Goal: Transaction & Acquisition: Purchase product/service

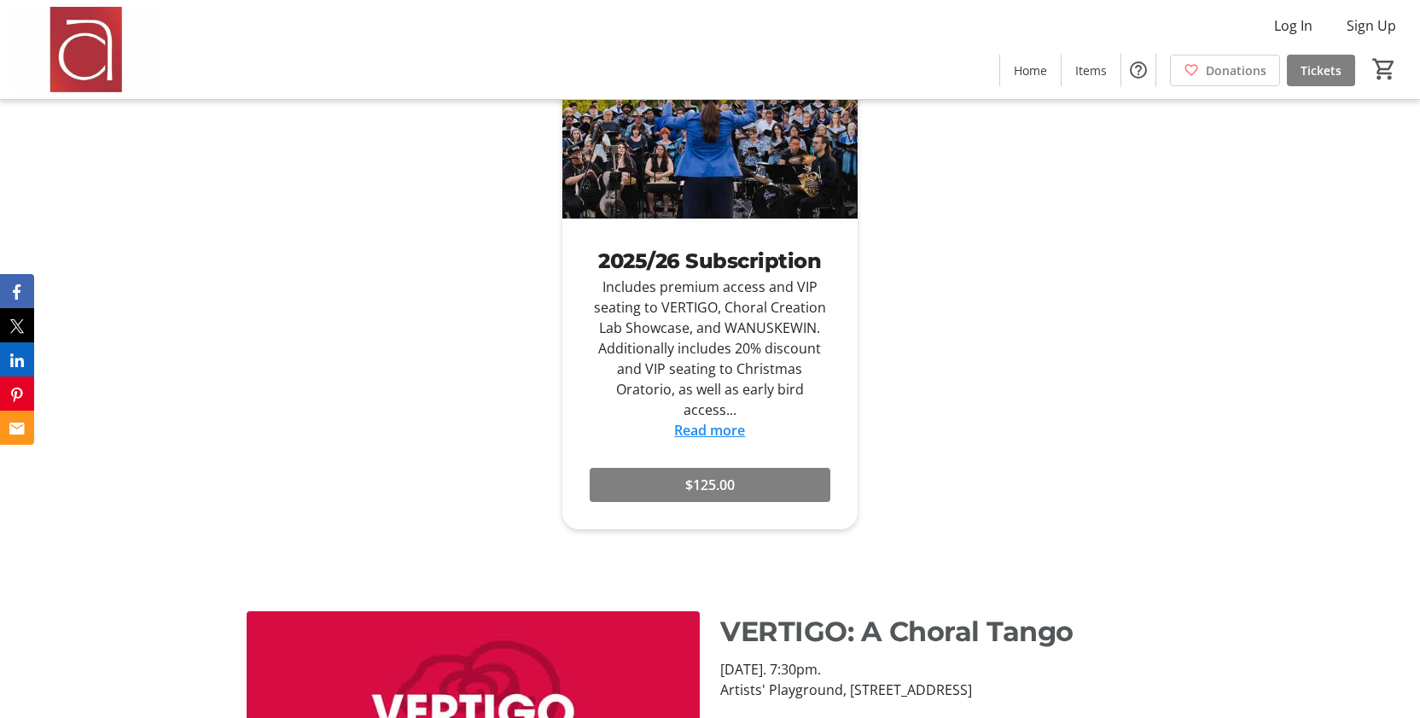
scroll to position [1024, 0]
click at [718, 429] on link "Read more" at bounding box center [709, 429] width 71 height 19
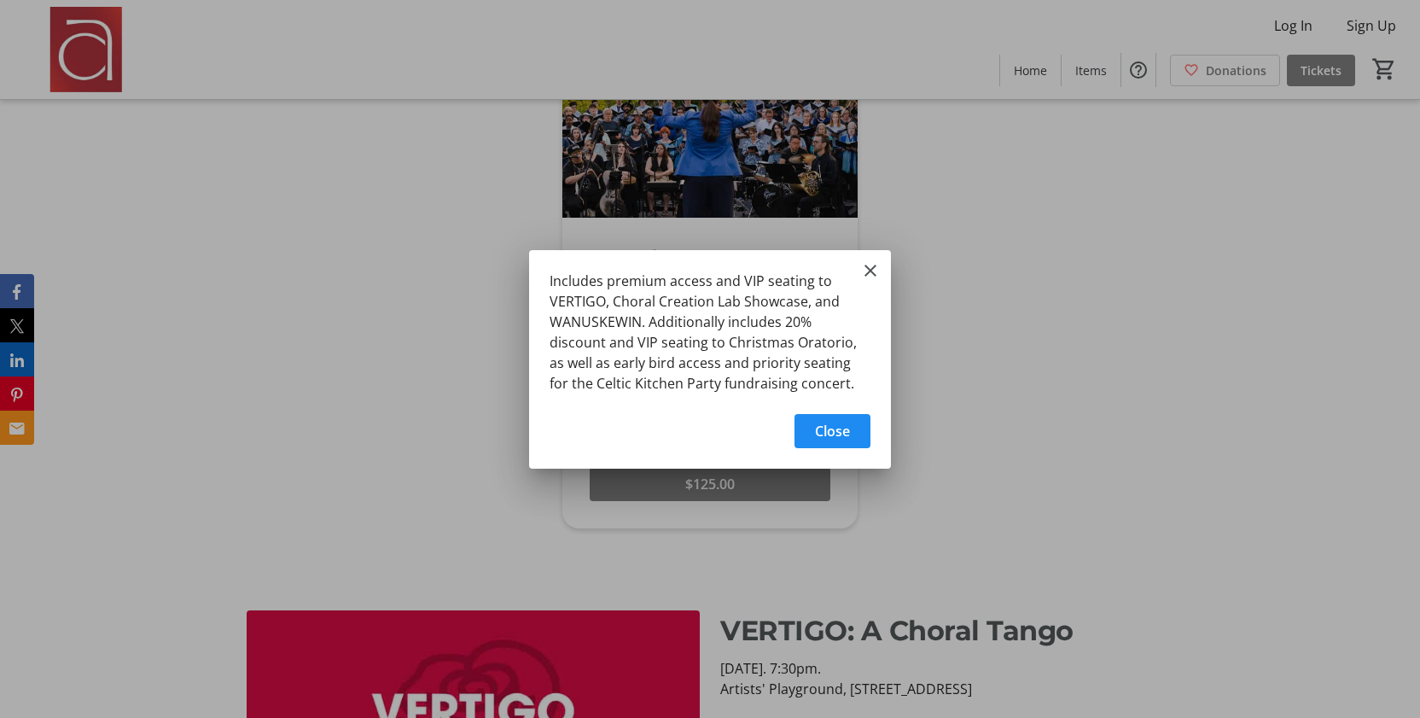
scroll to position [0, 0]
click at [840, 433] on span "Close" at bounding box center [832, 431] width 35 height 20
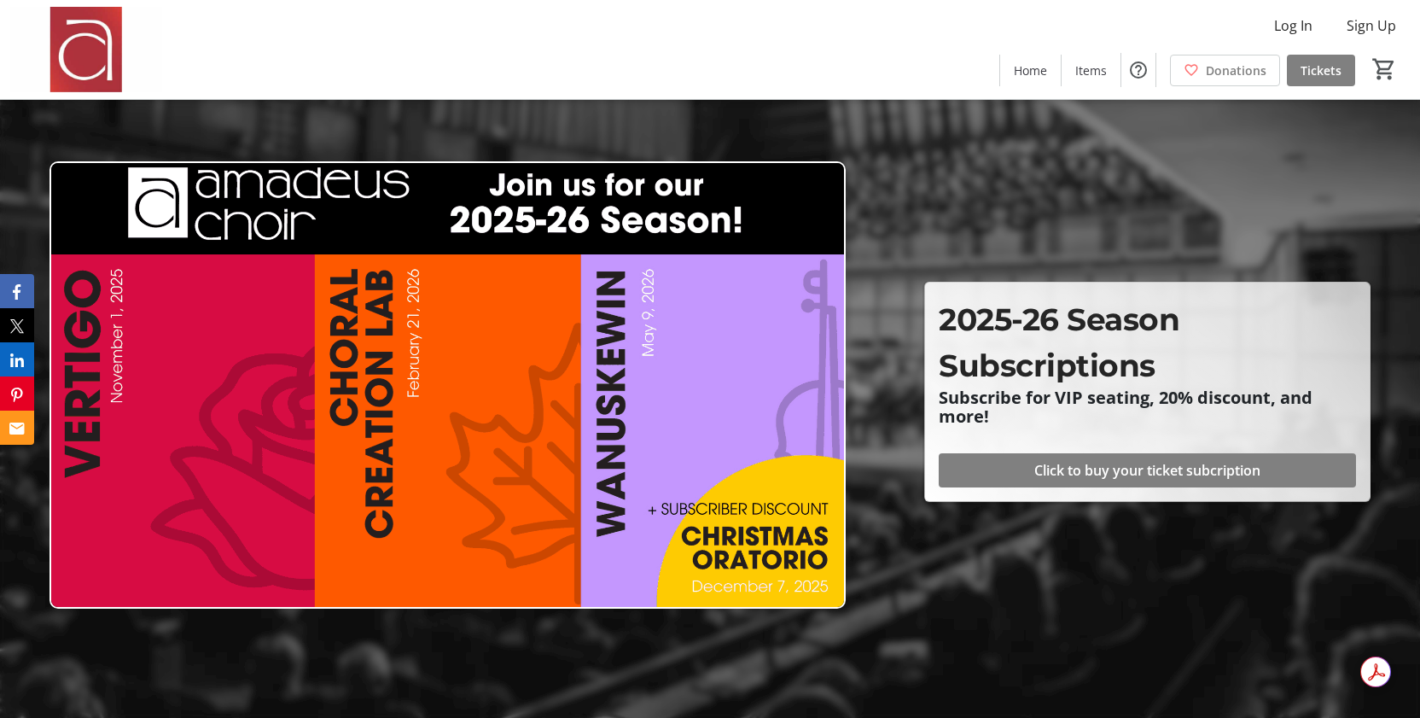
scroll to position [1024, 0]
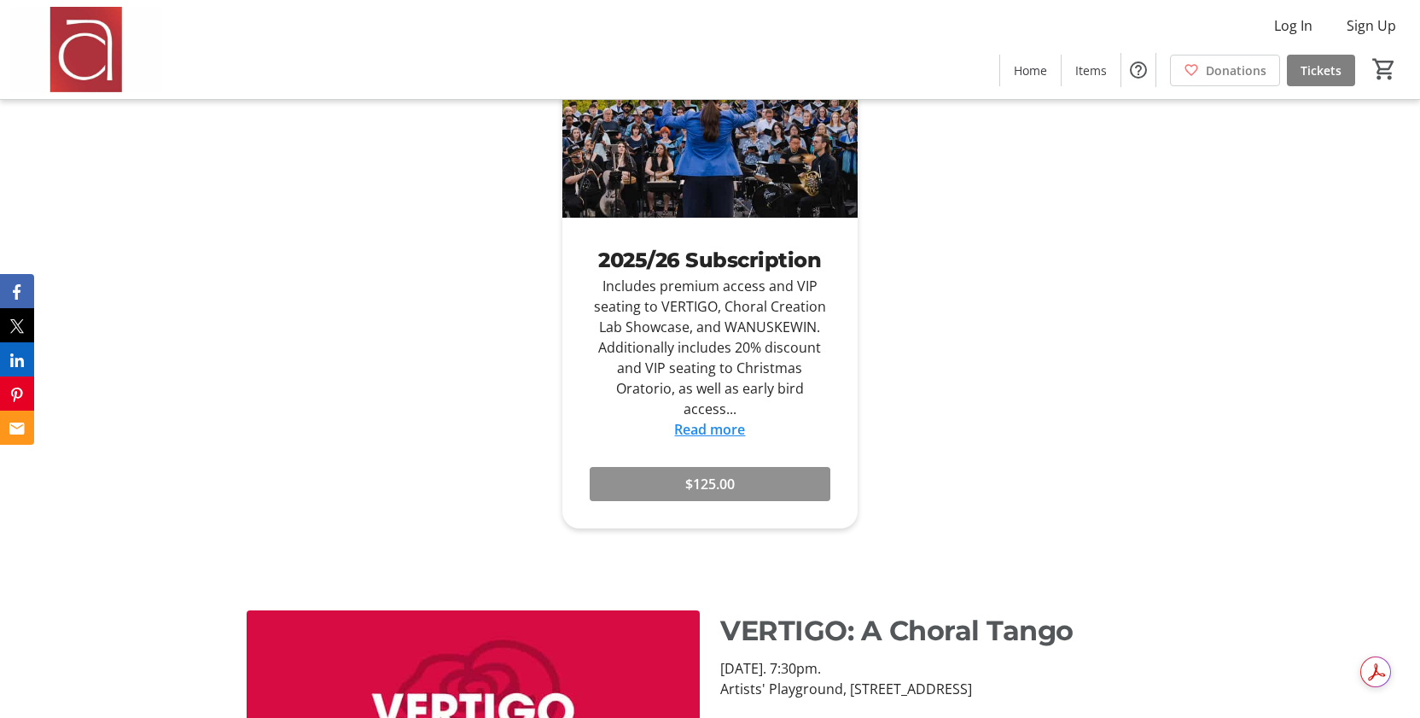
click at [716, 477] on span "$125.00" at bounding box center [709, 484] width 49 height 20
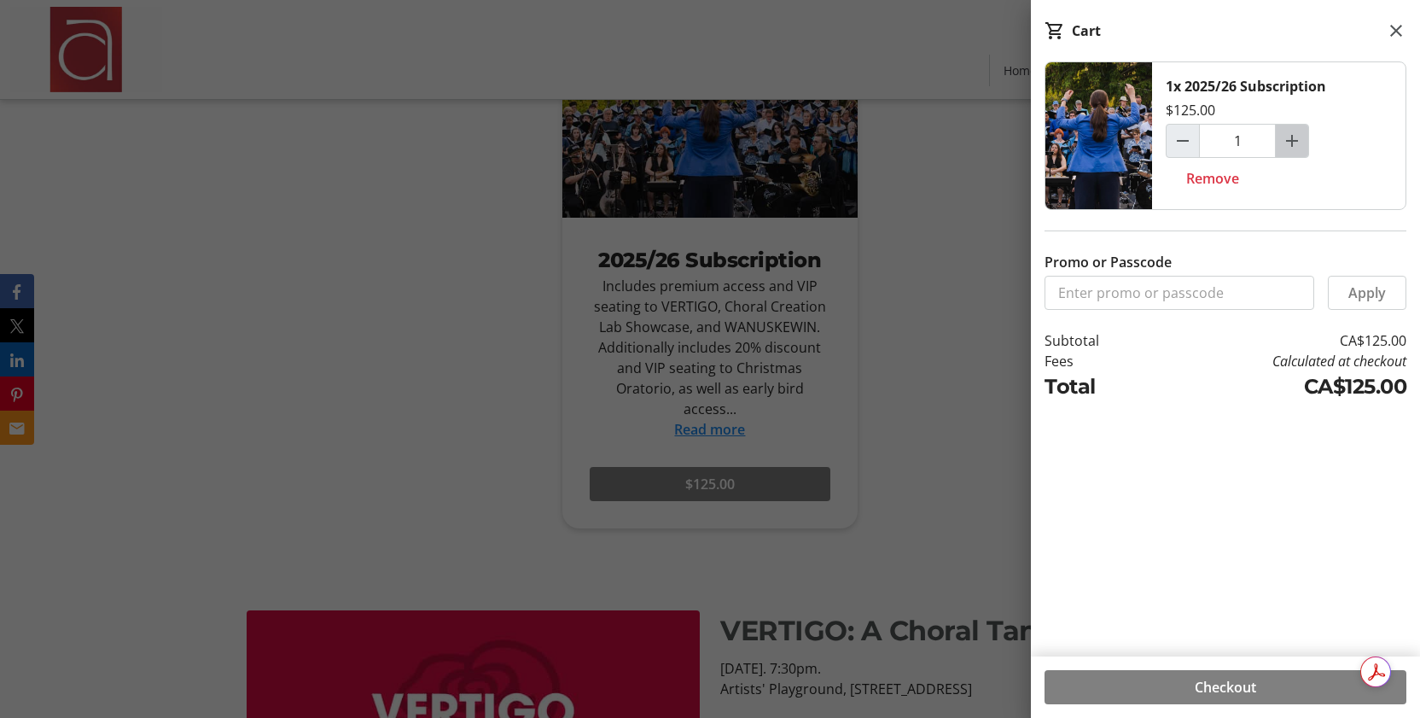
click at [1291, 137] on mat-icon "Increment by one" at bounding box center [1292, 141] width 20 height 20
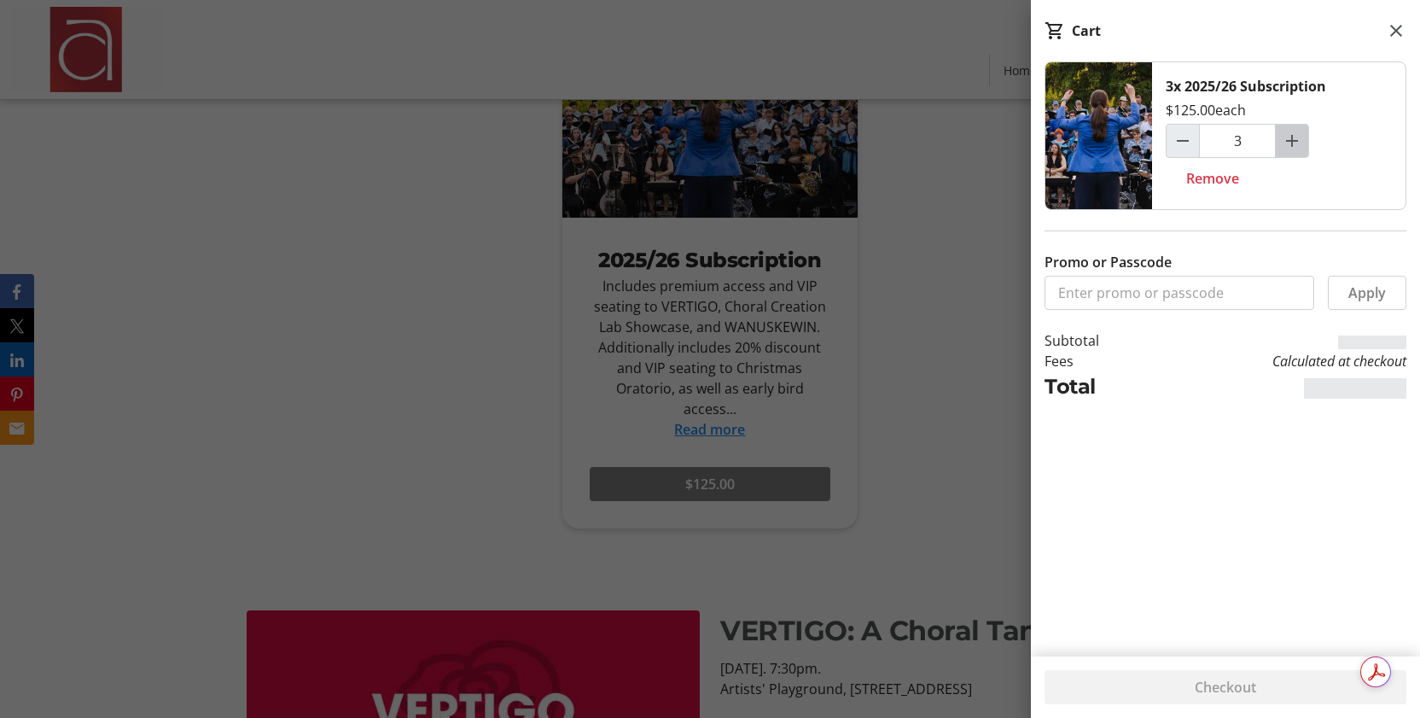
click at [1291, 137] on mat-icon "Increment by one" at bounding box center [1292, 141] width 20 height 20
type input "4"
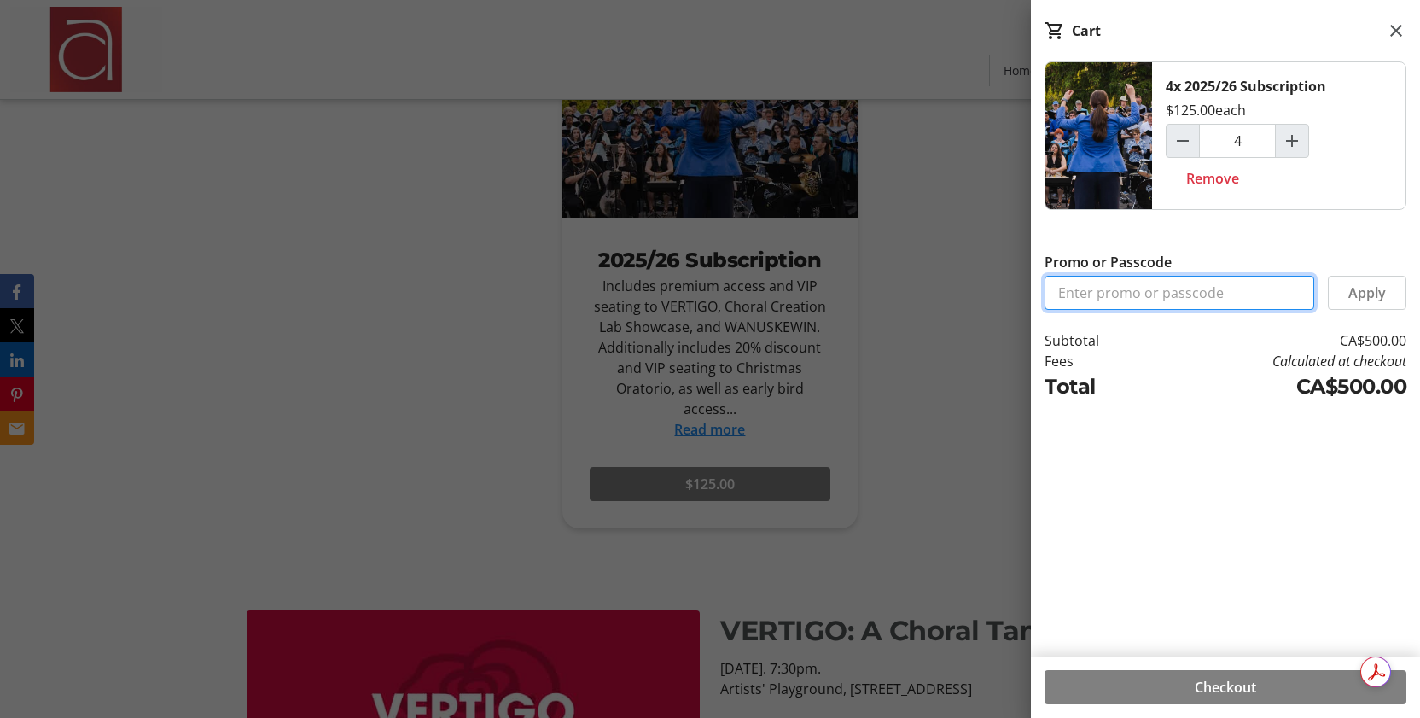
click at [1066, 298] on input "Promo or Passcode" at bounding box center [1179, 293] width 270 height 34
type input "SOP1"
click at [1361, 289] on span "Apply" at bounding box center [1367, 292] width 38 height 20
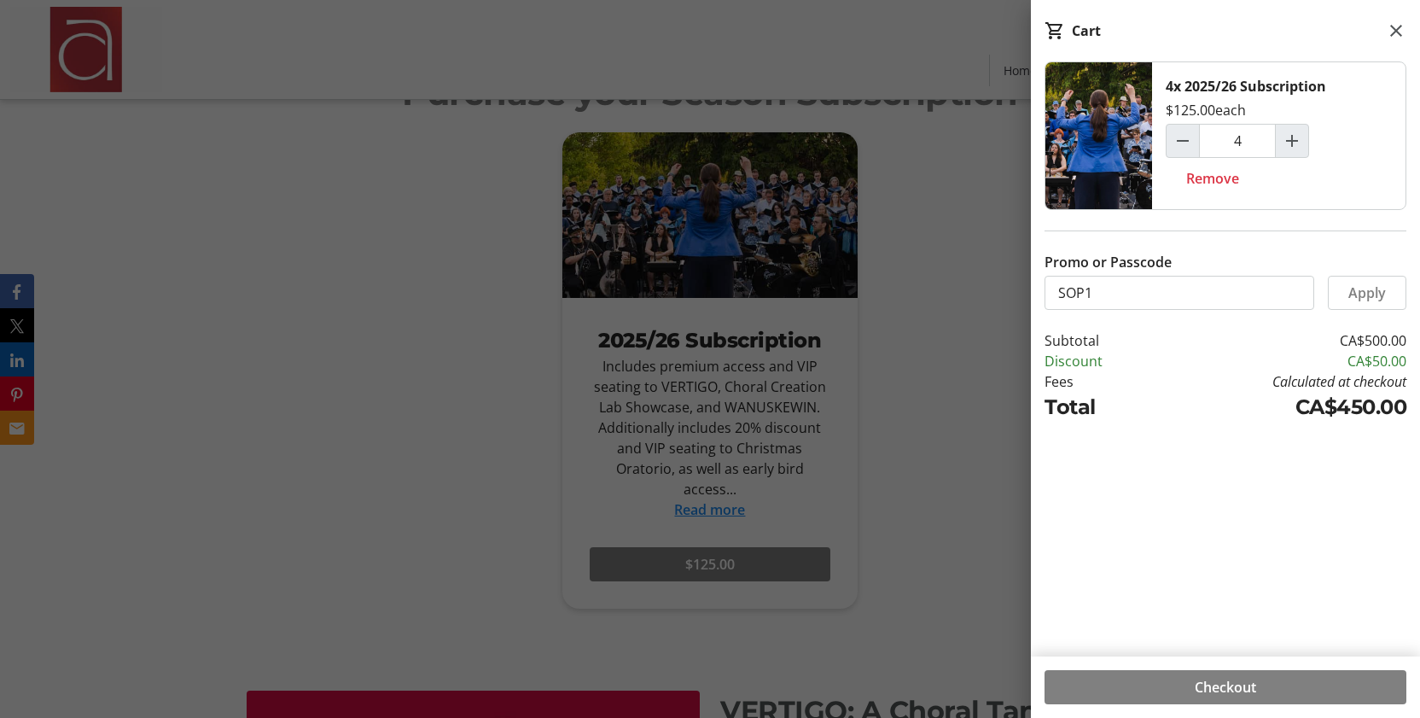
scroll to position [939, 0]
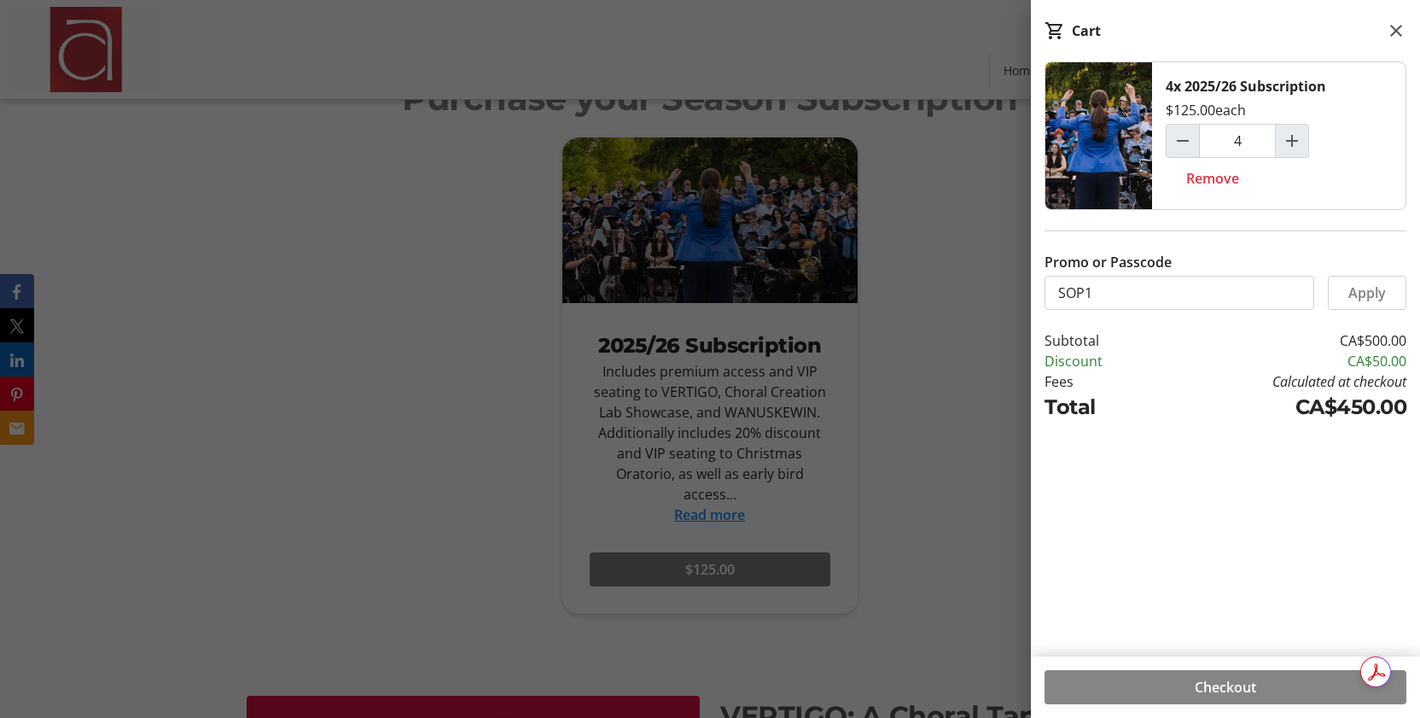
click at [1243, 684] on span "Checkout" at bounding box center [1224, 687] width 61 height 20
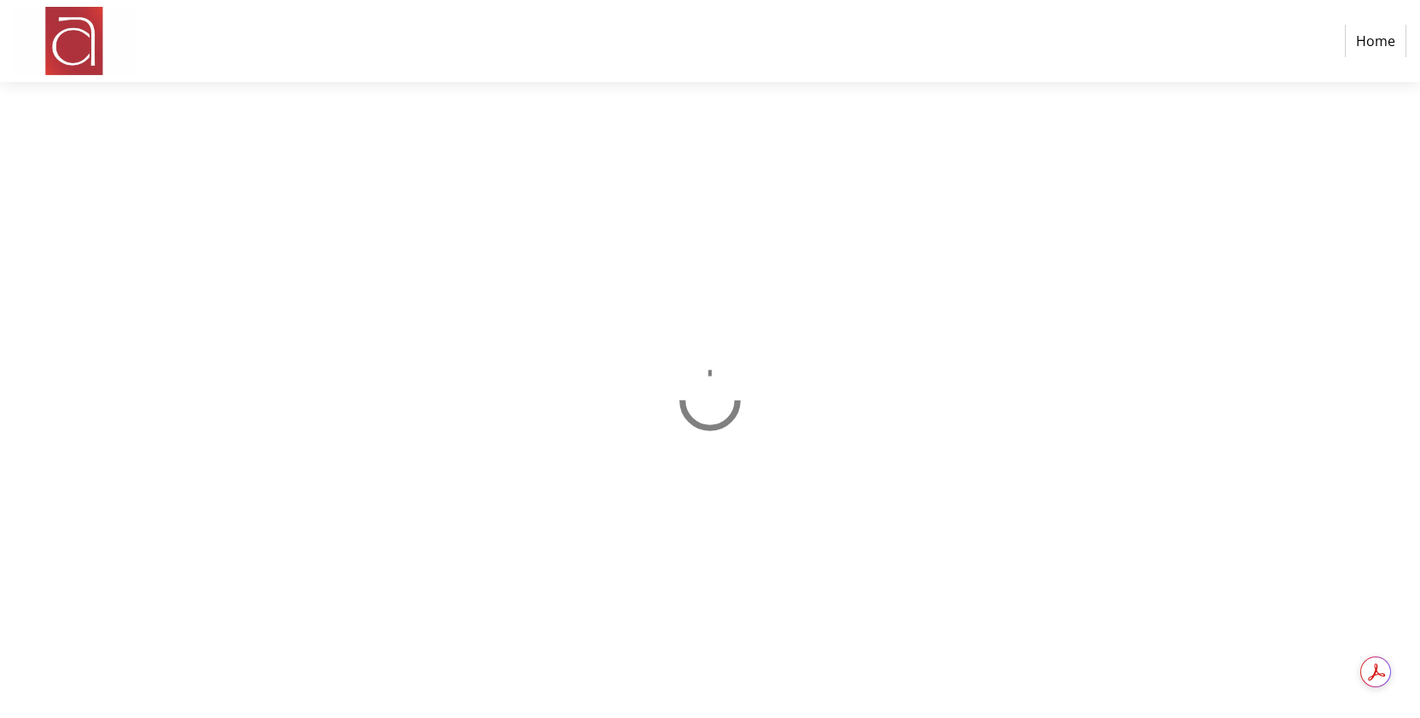
select select "CA"
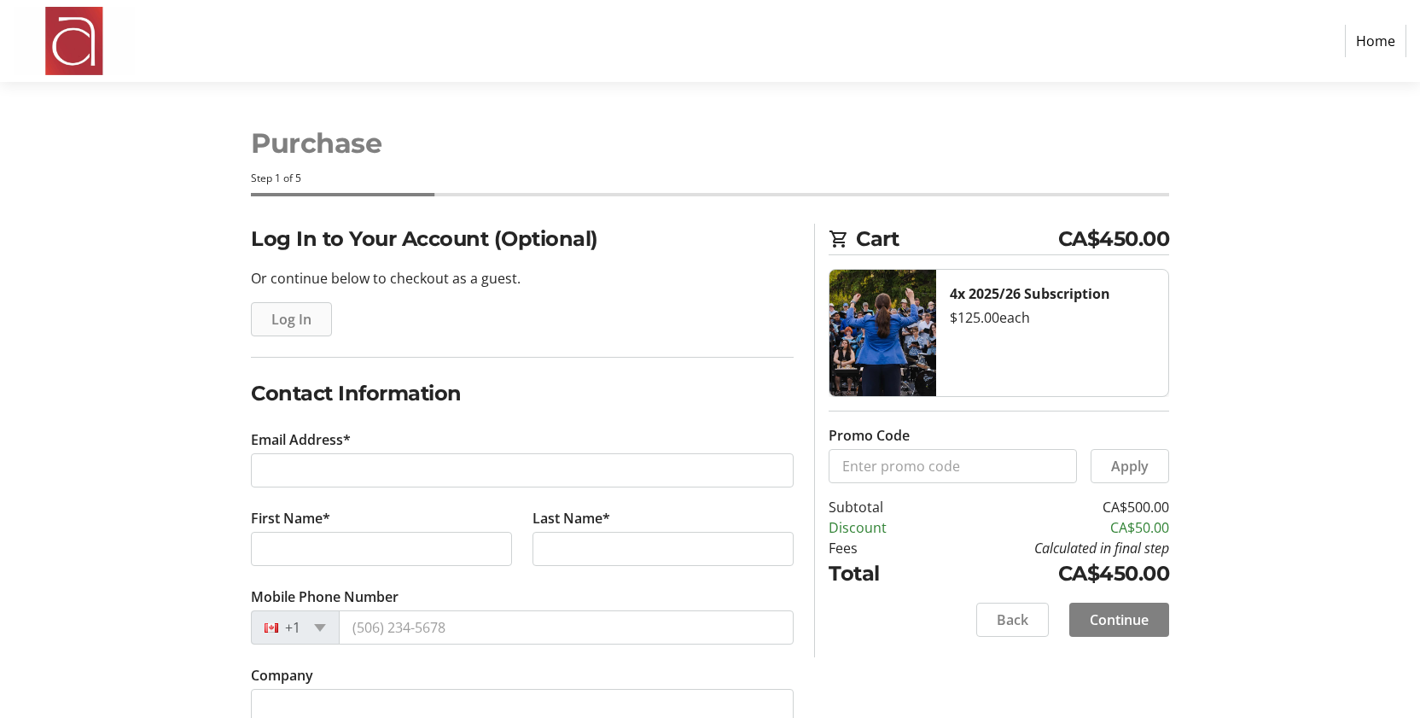
click at [297, 319] on span "Log In" at bounding box center [291, 319] width 40 height 20
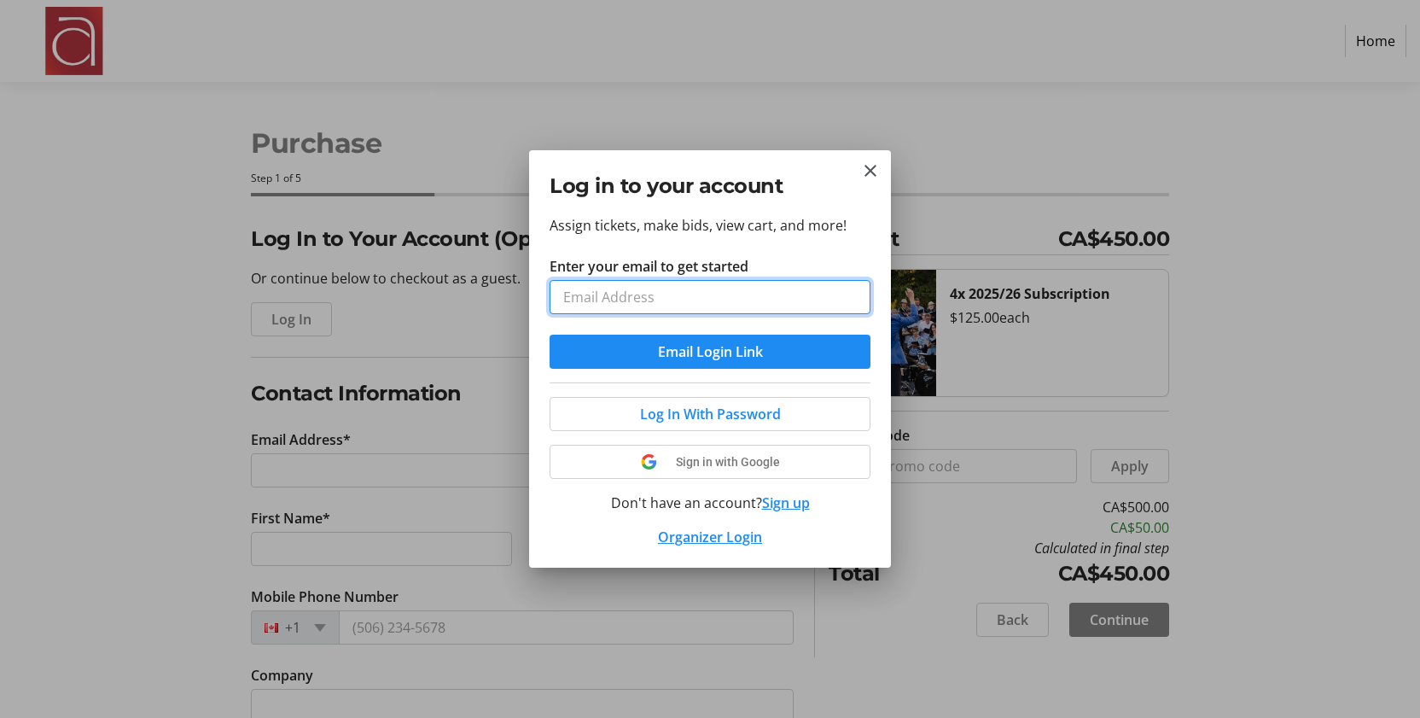
type input "[EMAIL_ADDRESS][DOMAIN_NAME]"
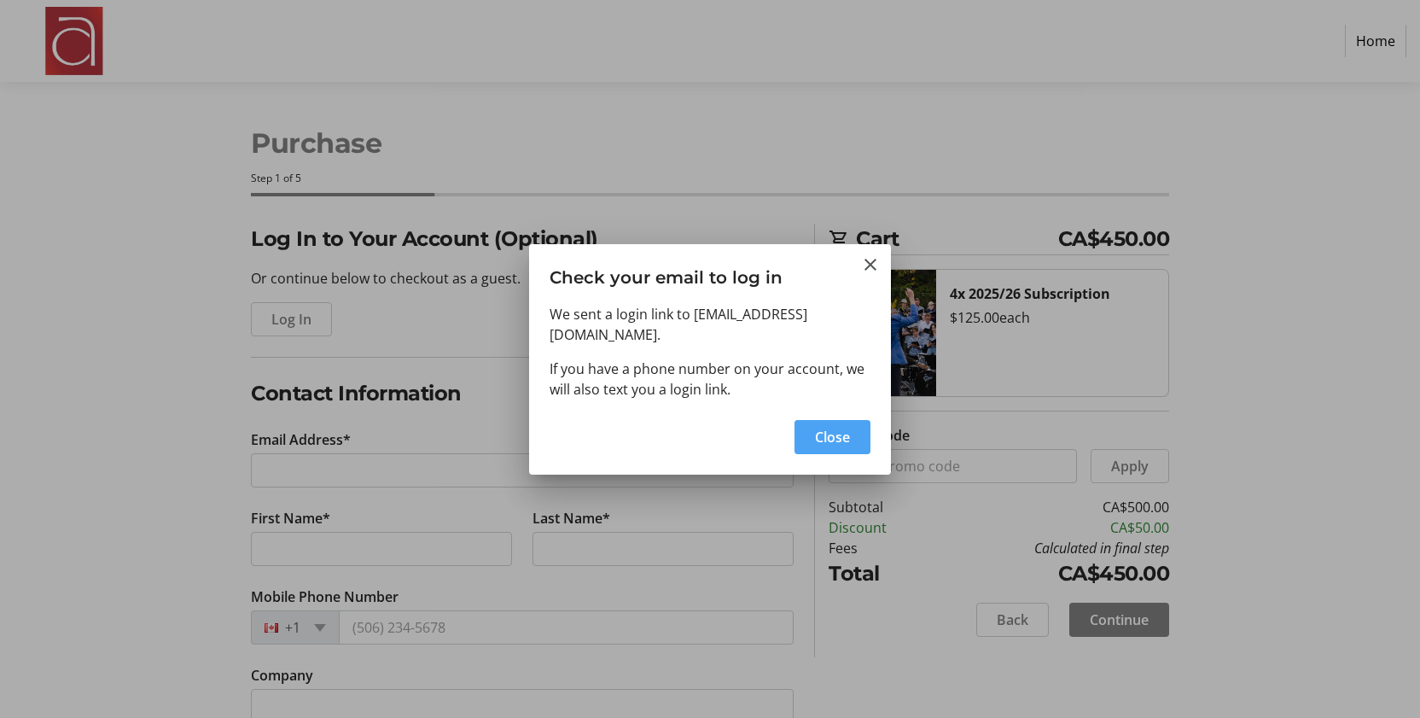
click at [822, 427] on span "Close" at bounding box center [832, 437] width 35 height 20
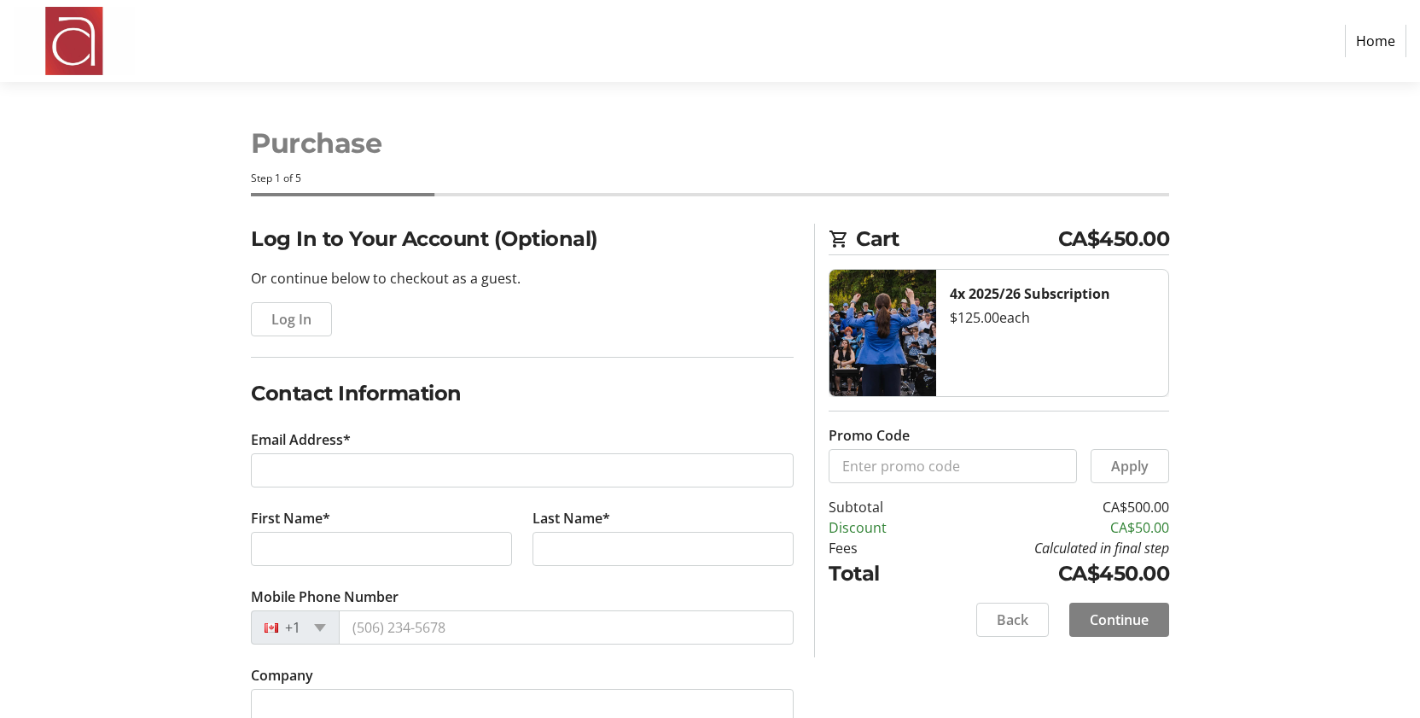
type input "[EMAIL_ADDRESS][DOMAIN_NAME]"
type input "Ed"
type input "Mock"
type input "[PHONE_NUMBER]"
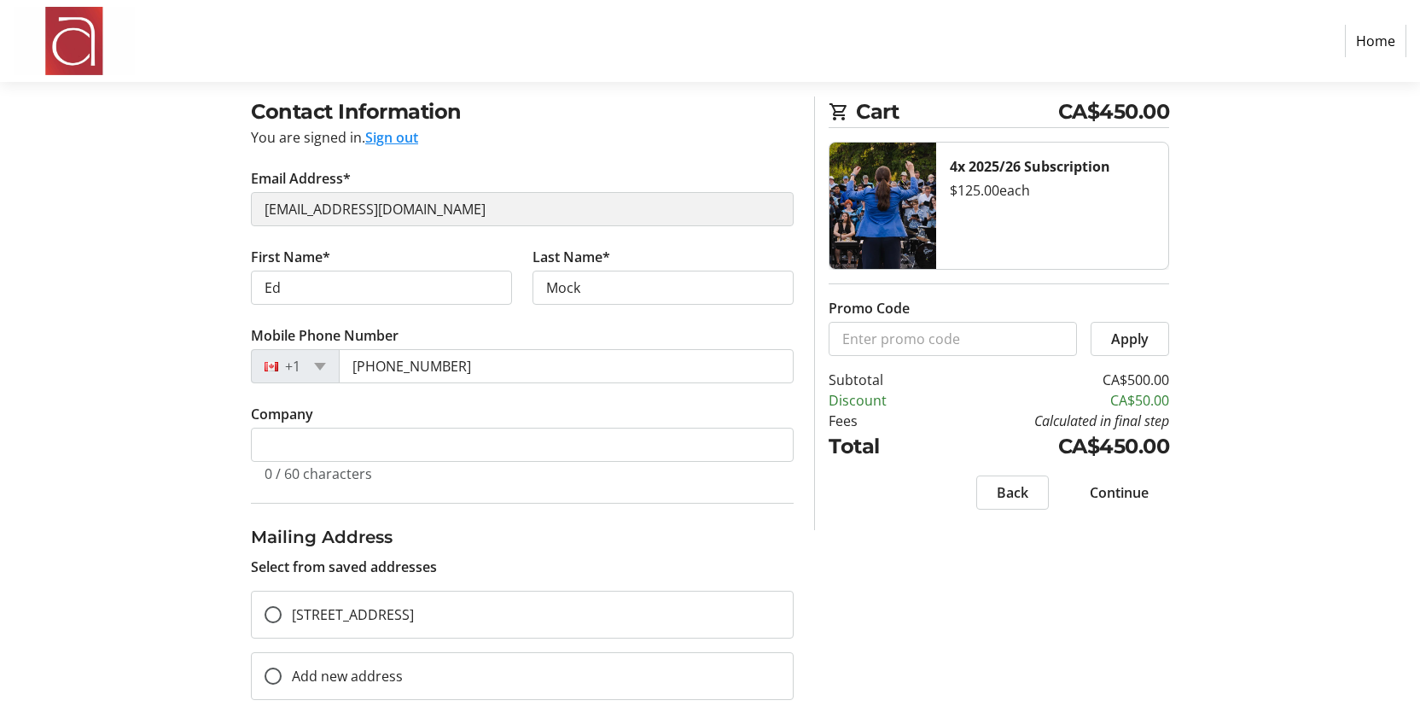
scroll to position [150, 0]
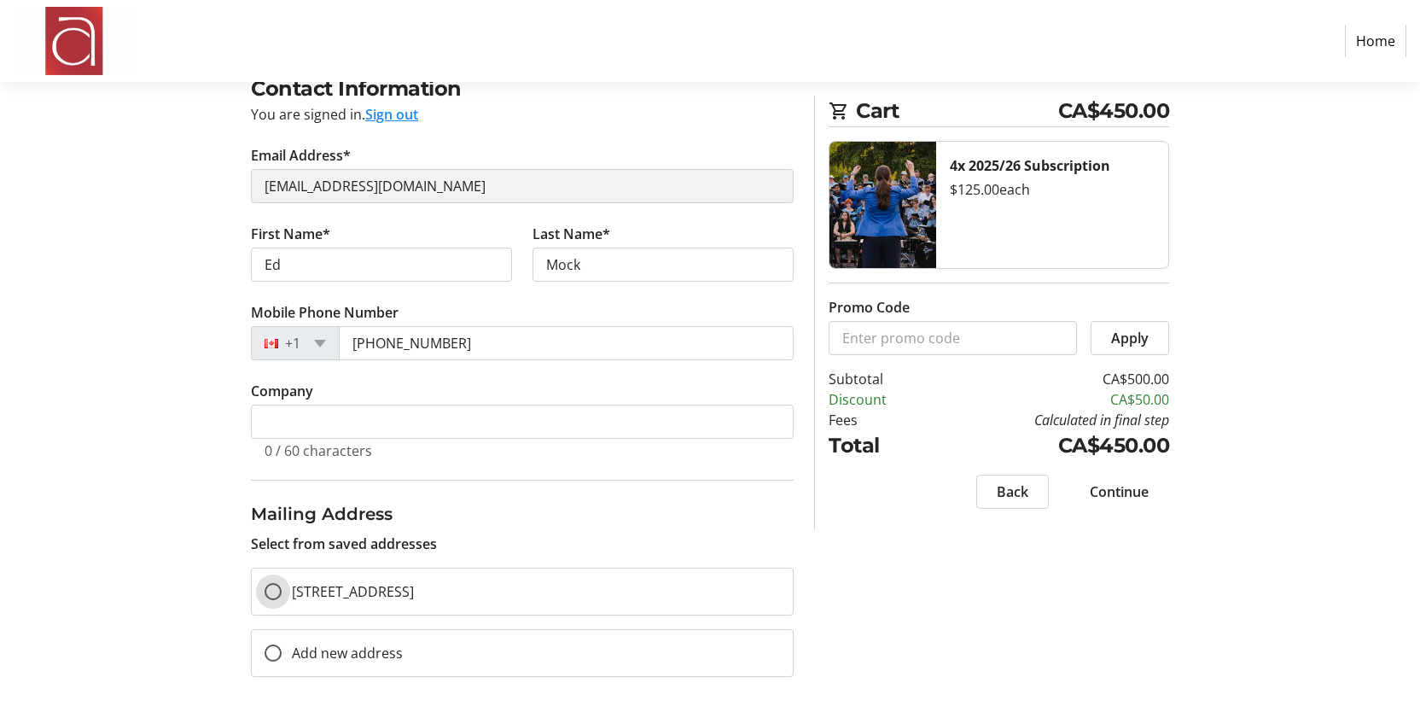
click at [271, 592] on input "[STREET_ADDRESS]" at bounding box center [272, 591] width 17 height 17
radio input "true"
click at [1113, 486] on span "Continue" at bounding box center [1119, 491] width 59 height 20
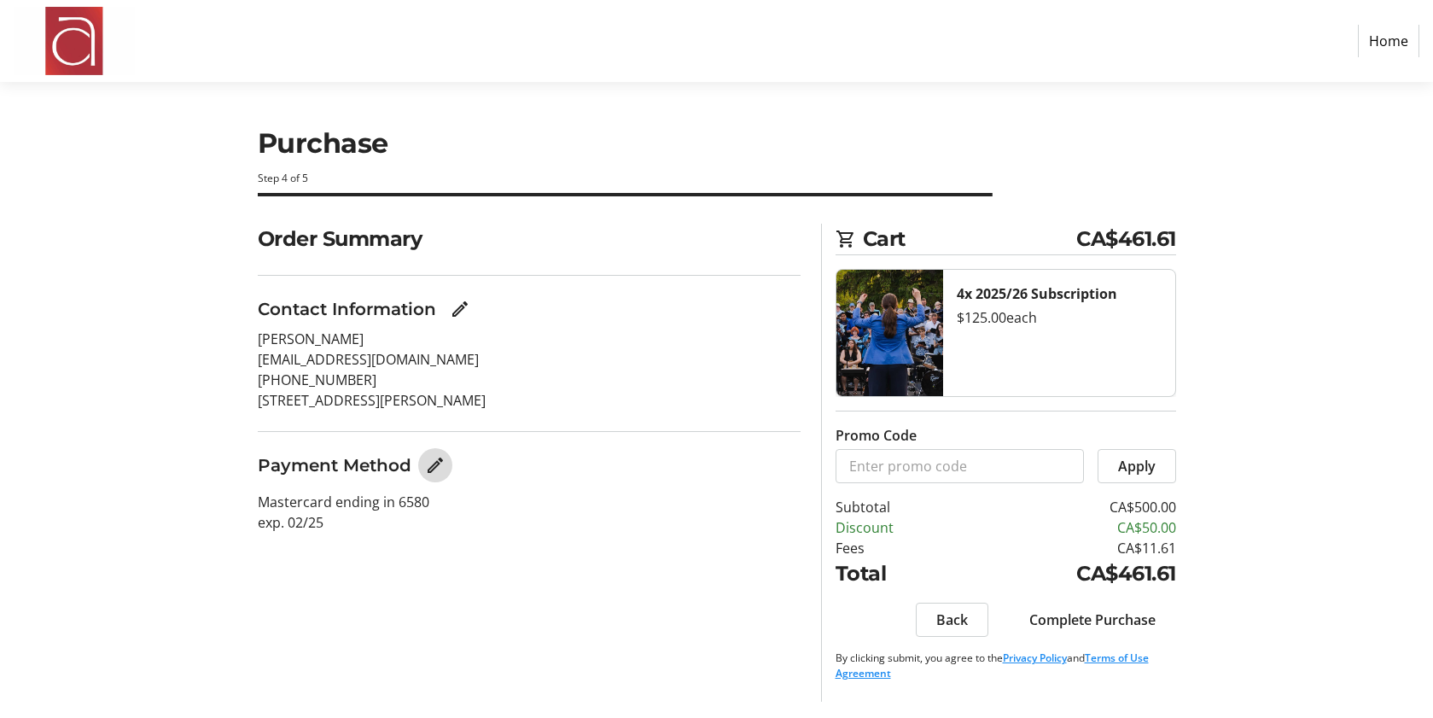
click at [433, 461] on mat-icon "Edit Payment Method" at bounding box center [435, 465] width 20 height 20
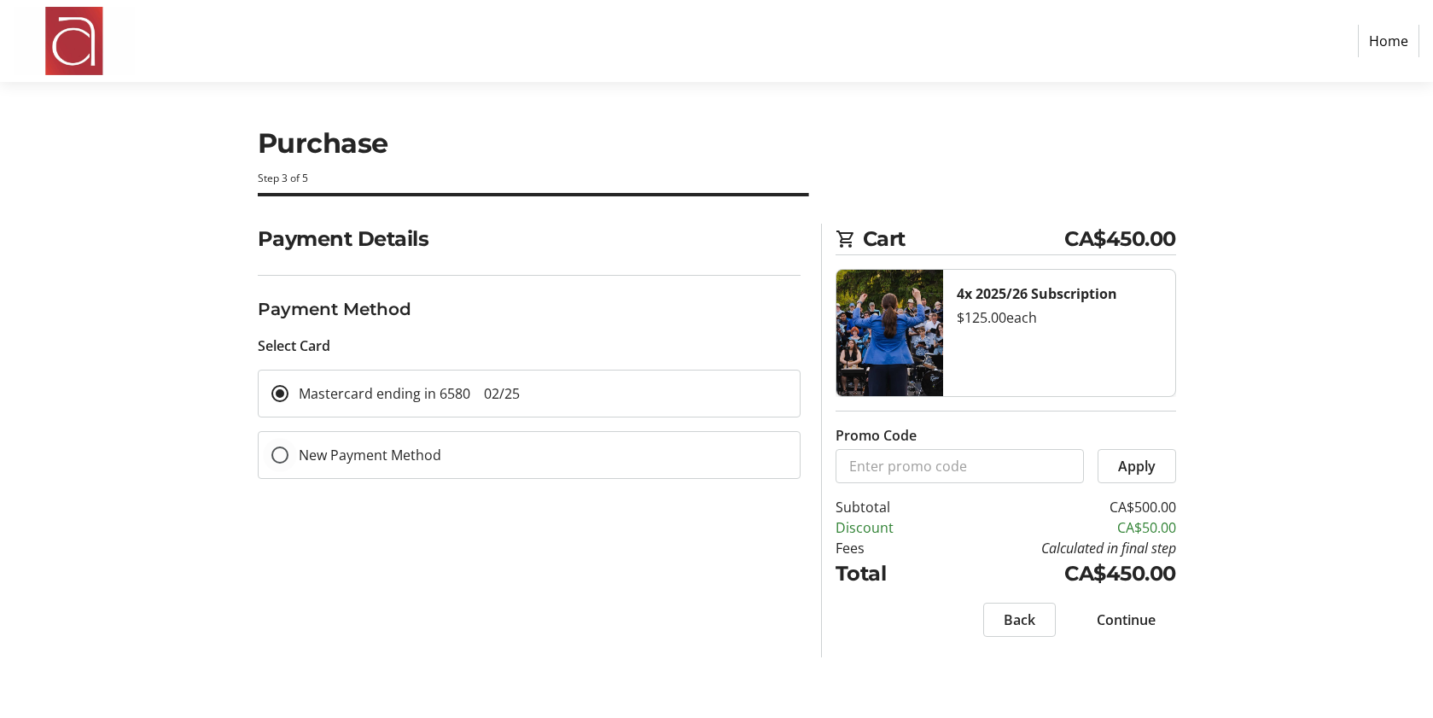
click at [387, 455] on label "New Payment Method" at bounding box center [364, 455] width 153 height 20
click at [288, 455] on input "New Payment Method" at bounding box center [279, 454] width 17 height 17
radio input "true"
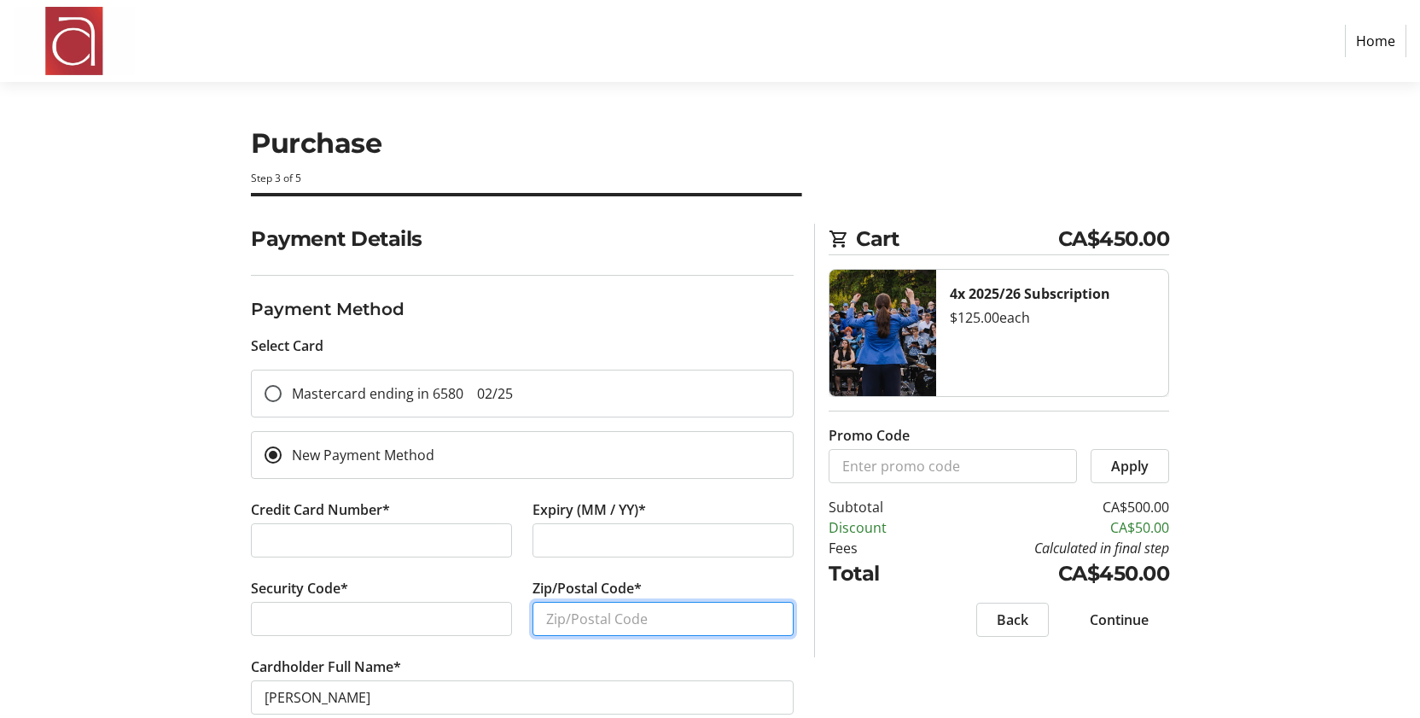
type input "L9B 0B7"
type input "Edward Mock"
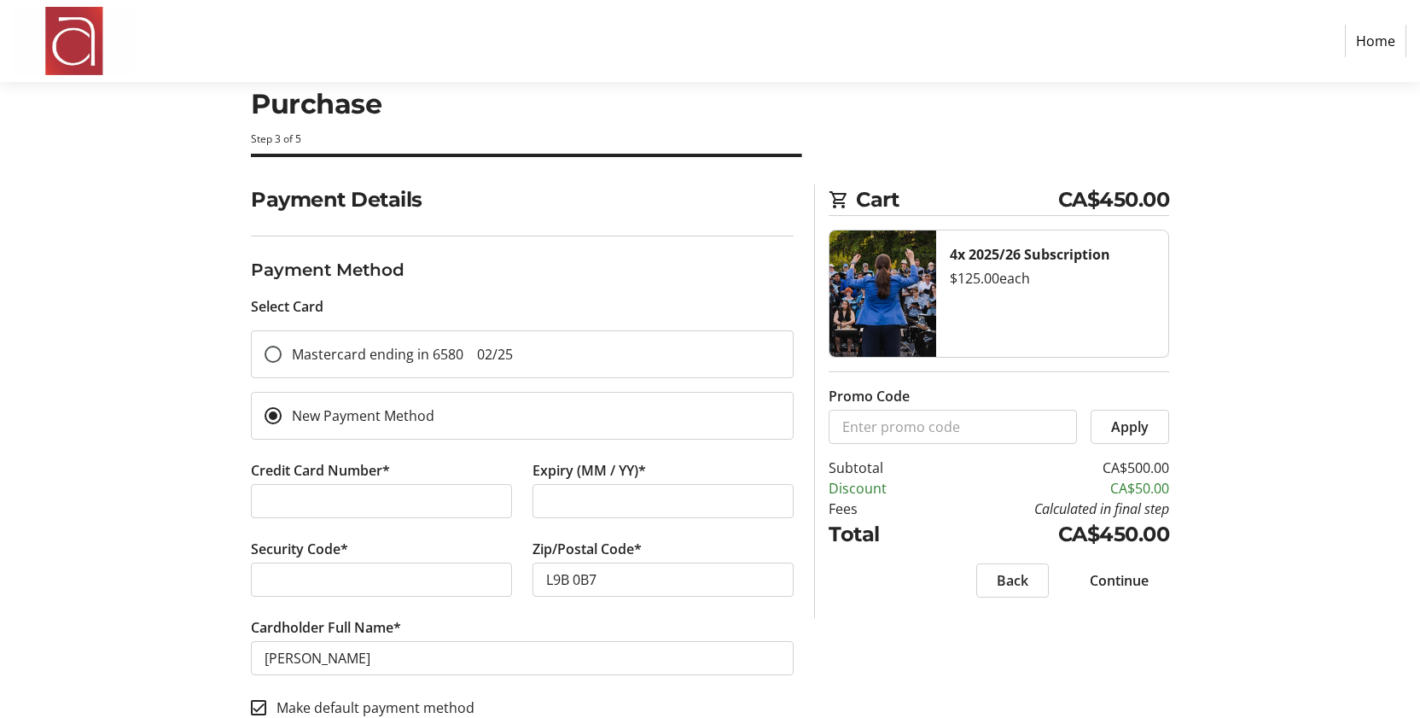
scroll to position [60, 0]
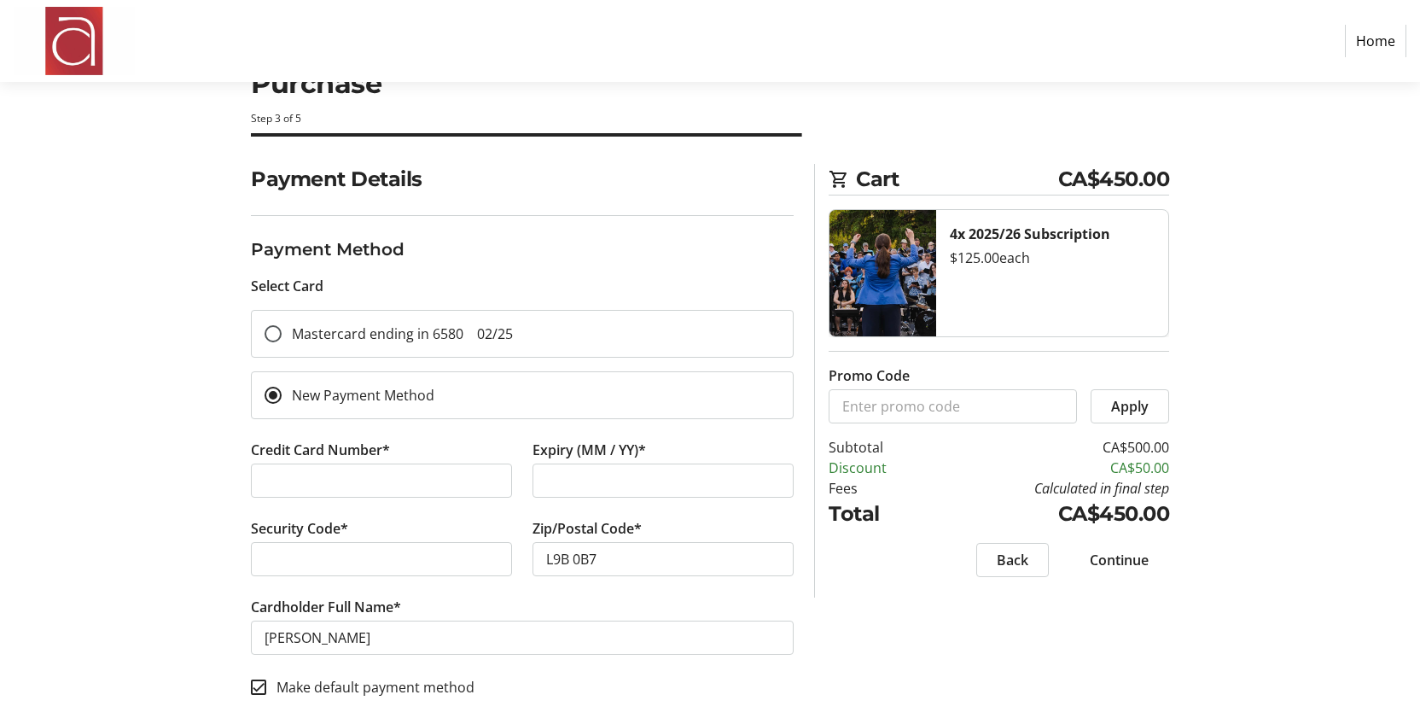
click at [1116, 561] on span "Continue" at bounding box center [1119, 559] width 59 height 20
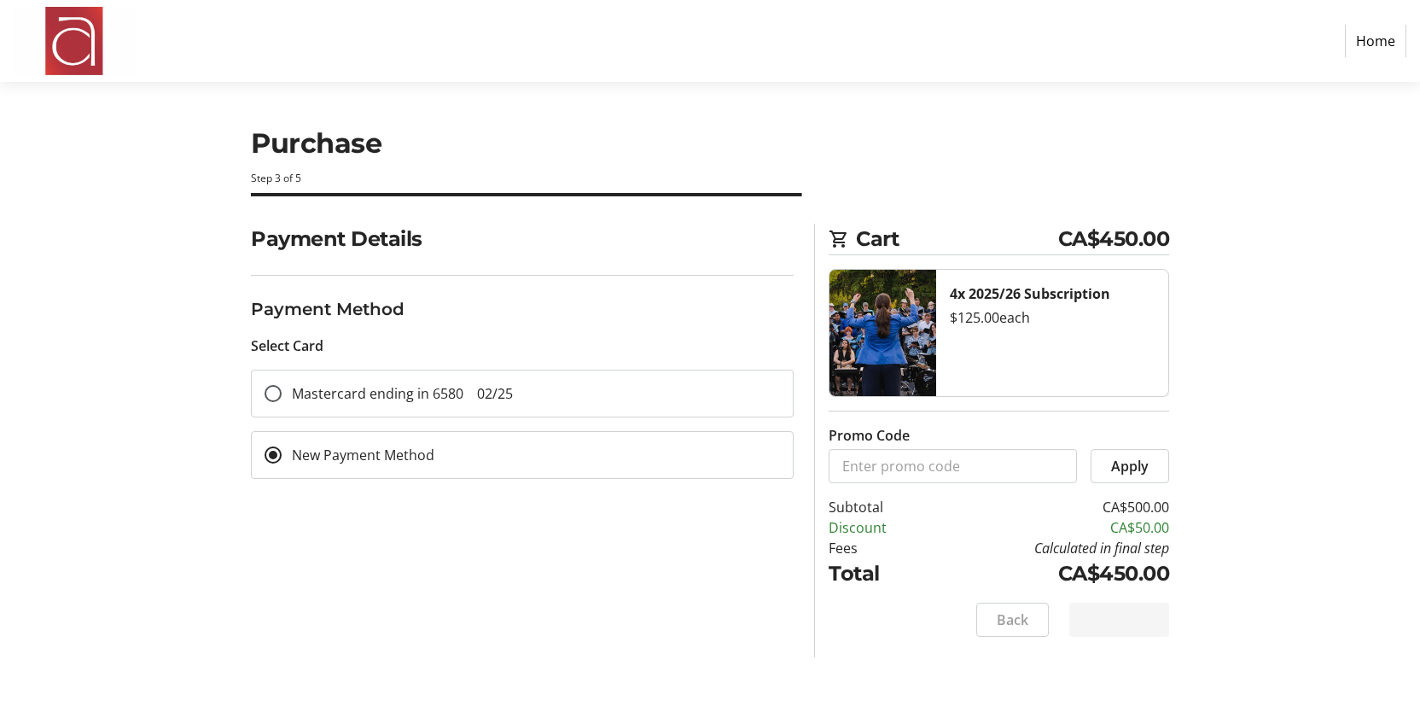
scroll to position [0, 0]
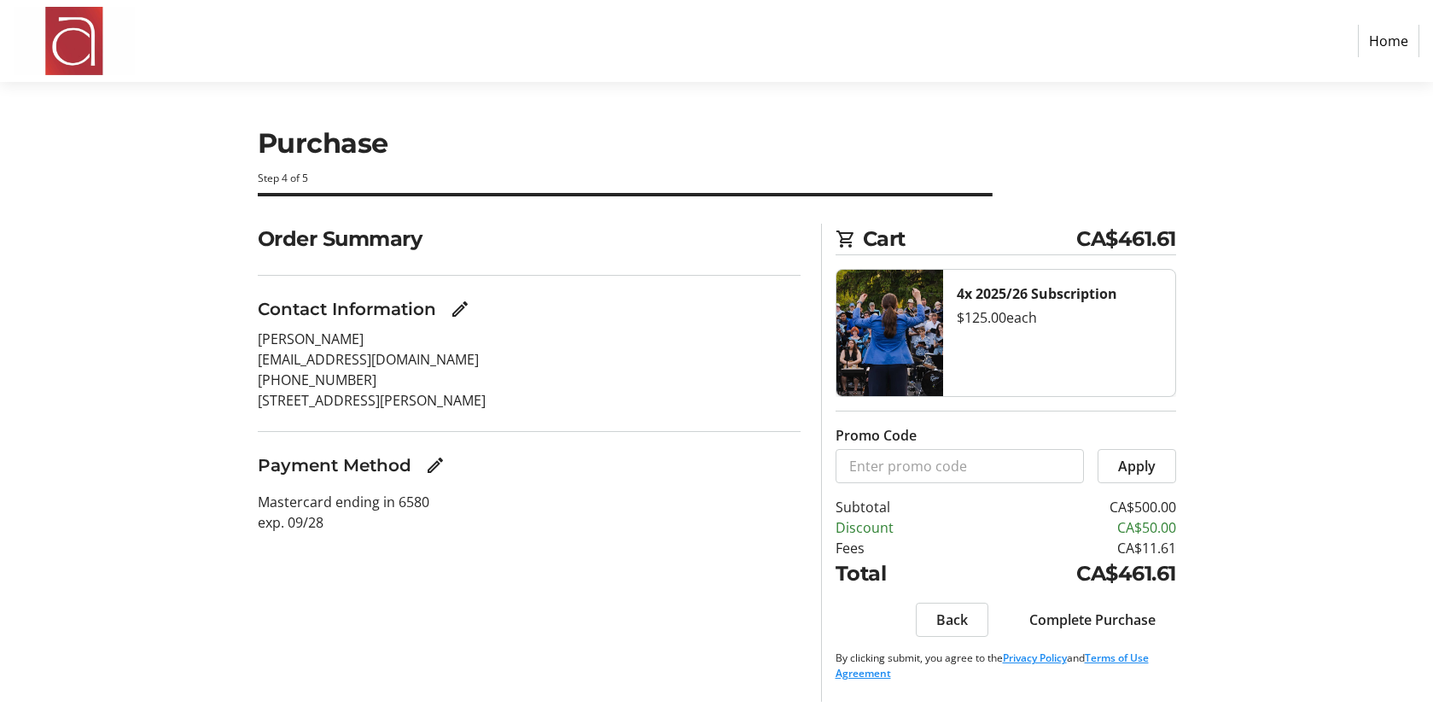
click at [1078, 616] on span "Complete Purchase" at bounding box center [1092, 619] width 126 height 20
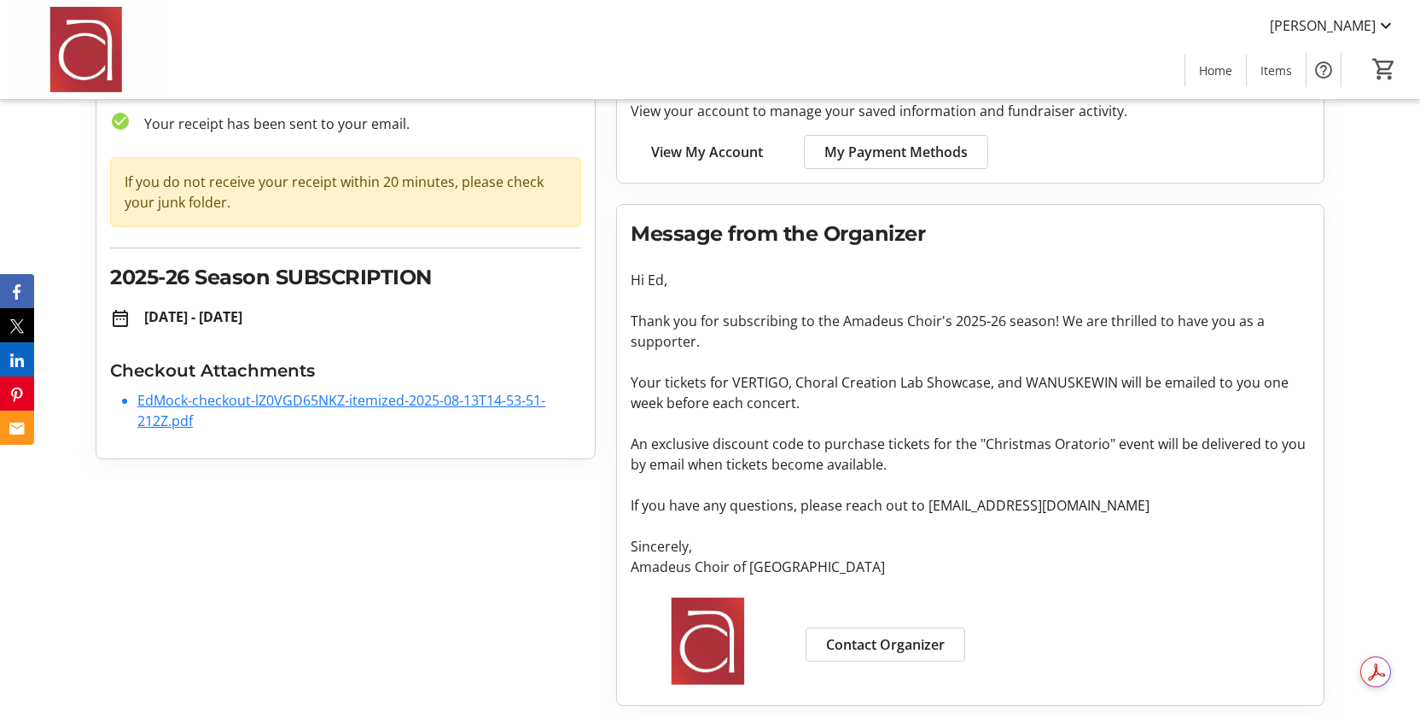
scroll to position [108, 0]
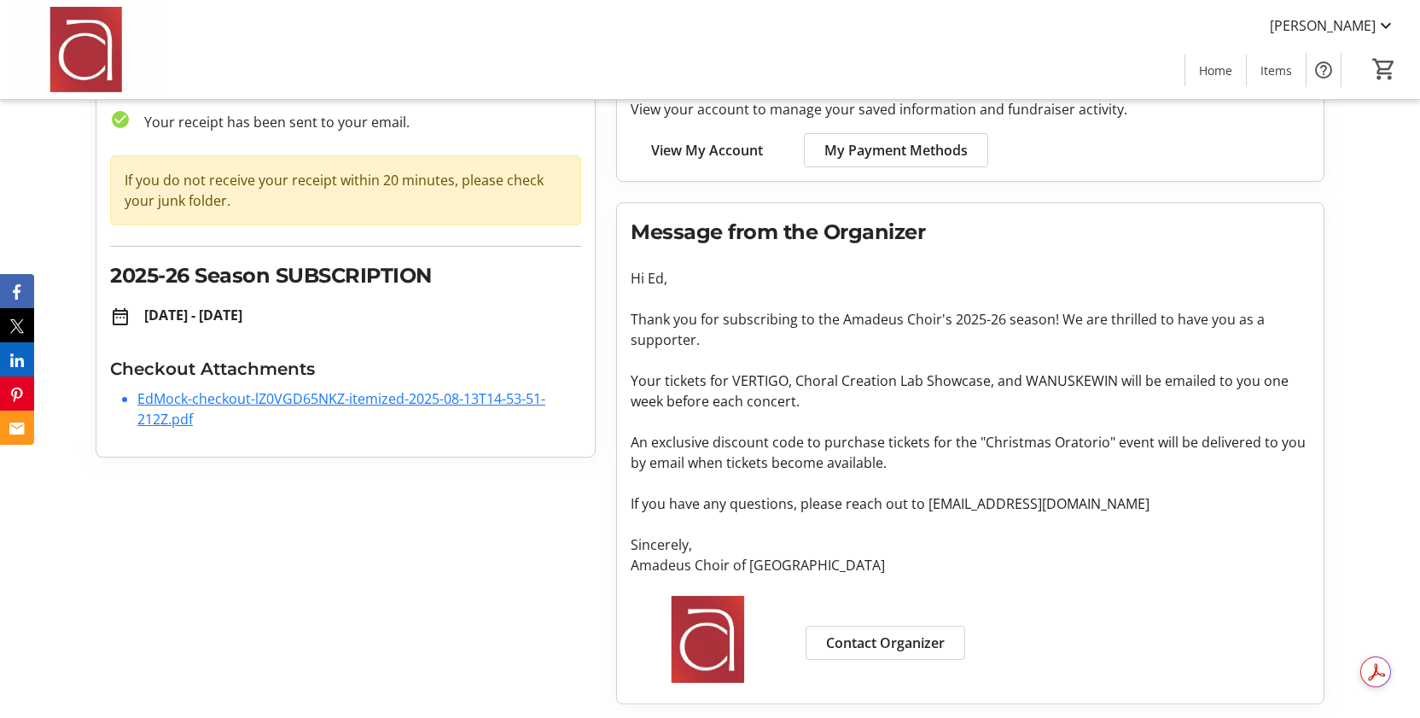
click at [351, 398] on link "EdMock-checkout-lZ0VGD65NKZ-itemized-2025-08-13T14-53-51-212Z.pdf" at bounding box center [341, 408] width 408 height 39
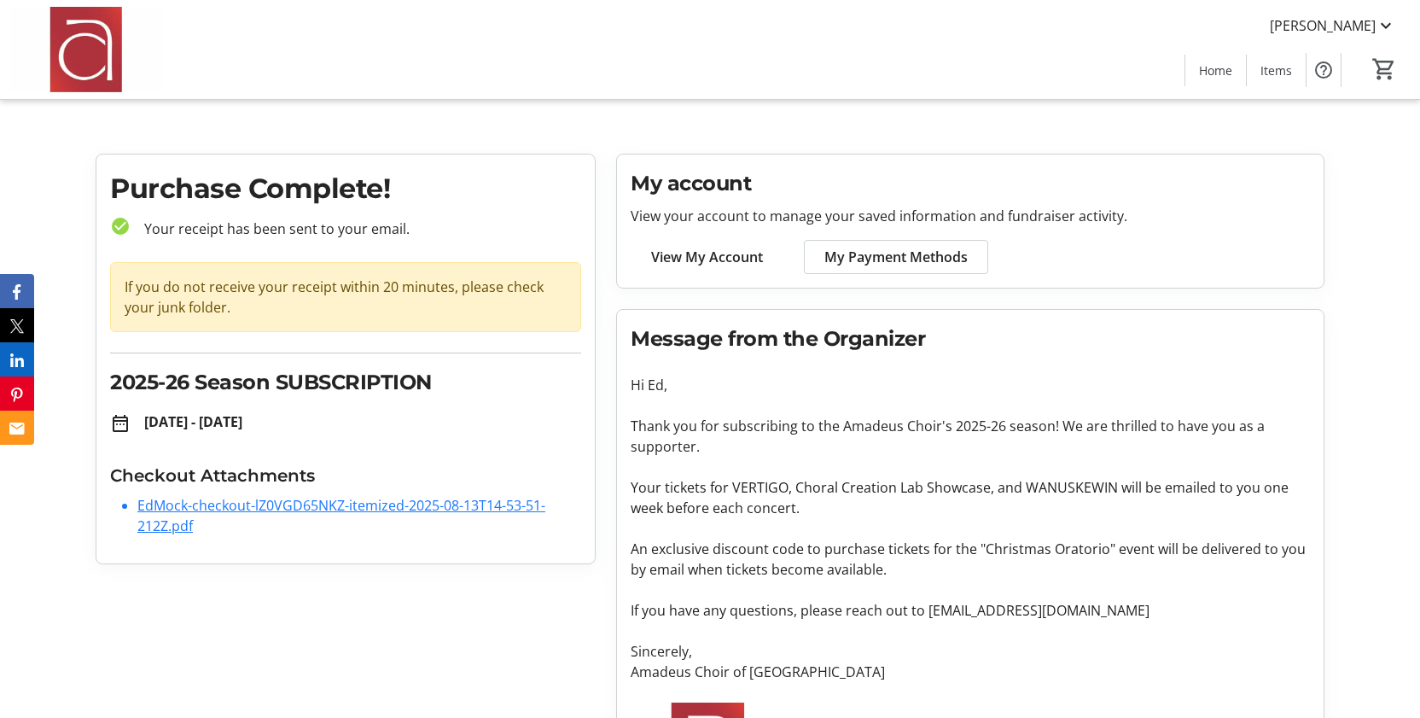
scroll to position [0, 0]
click at [892, 262] on span "My Payment Methods" at bounding box center [895, 258] width 143 height 20
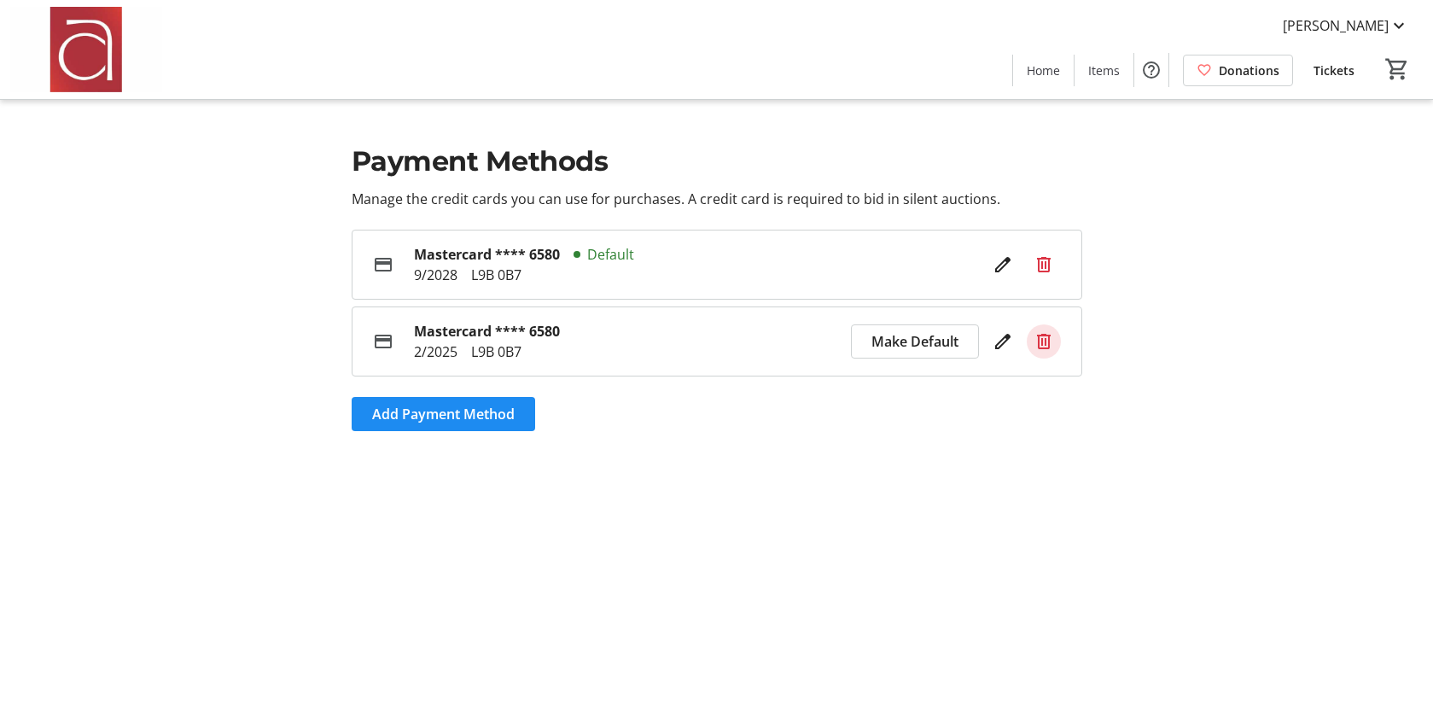
click at [1045, 343] on mat-icon at bounding box center [1043, 341] width 20 height 20
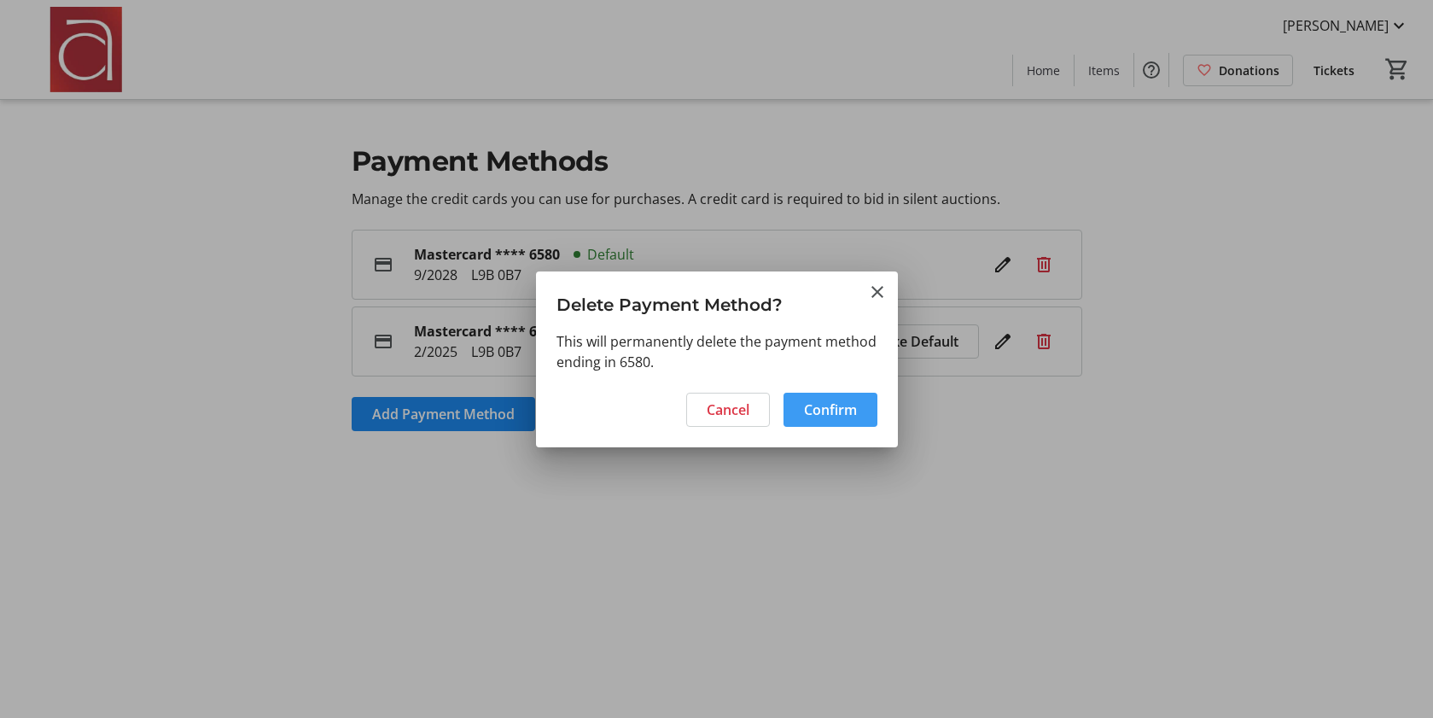
click at [834, 409] on span "Confirm" at bounding box center [830, 409] width 53 height 20
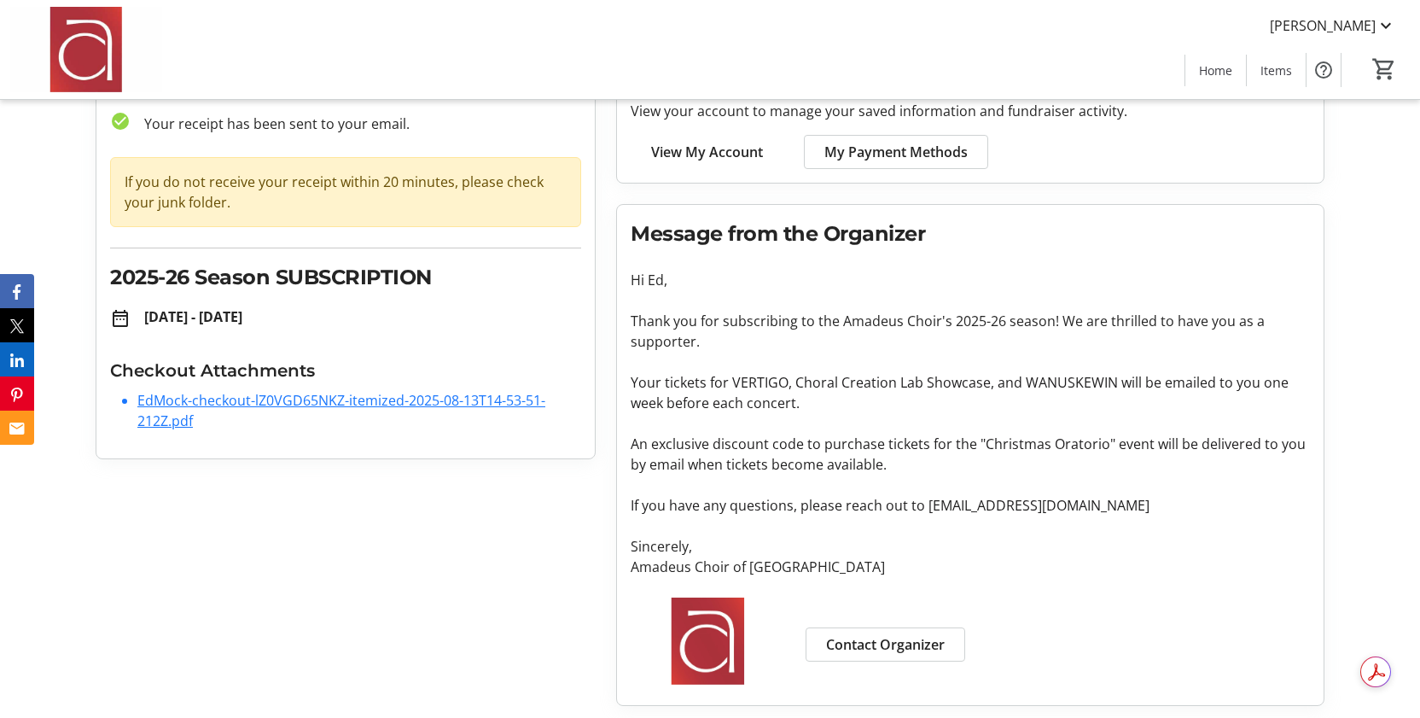
scroll to position [108, 0]
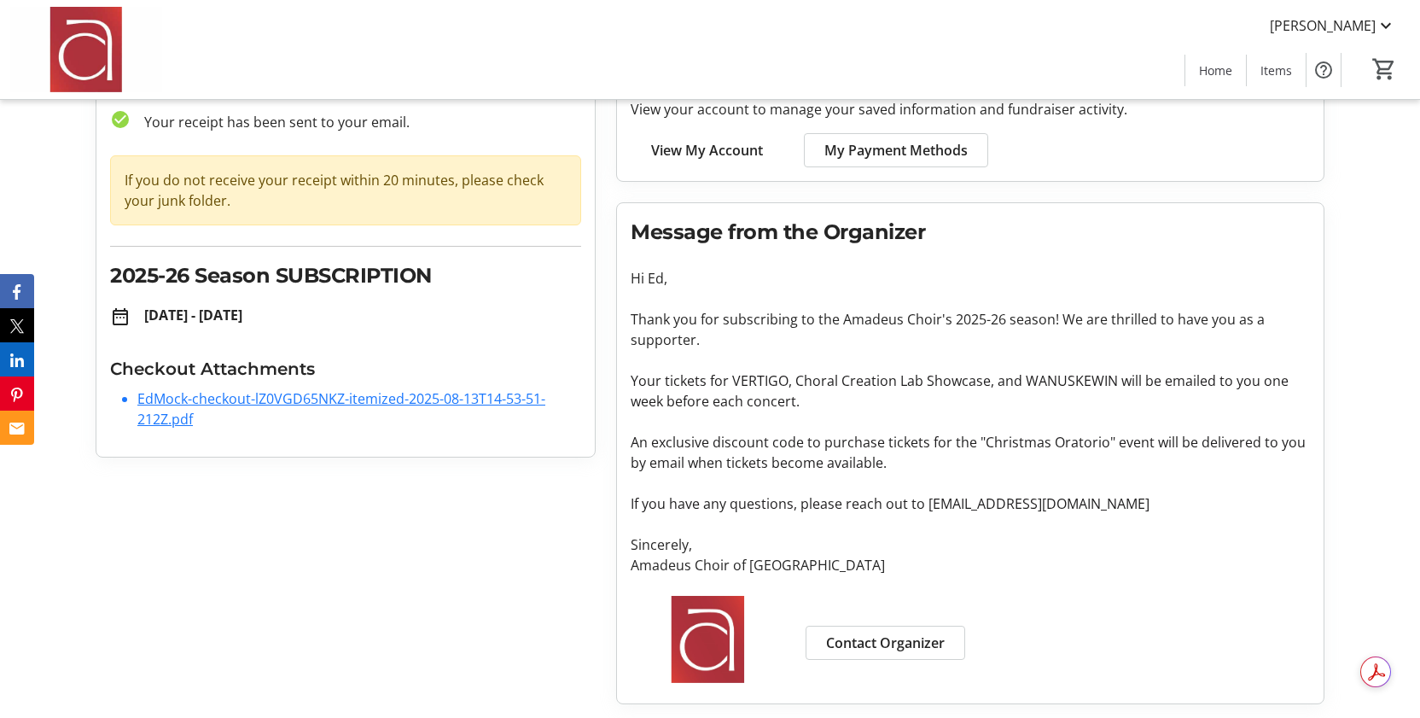
drag, startPoint x: 348, startPoint y: 397, endPoint x: 236, endPoint y: 444, distance: 121.2
click at [236, 444] on div "Purchase Complete! check_circle Your receipt has been sent to your email. If yo…" at bounding box center [345, 252] width 498 height 409
click at [272, 398] on link "EdMock-checkout-lZ0VGD65NKZ-itemized-2025-08-13T14-53-51-212Z.pdf" at bounding box center [341, 408] width 408 height 39
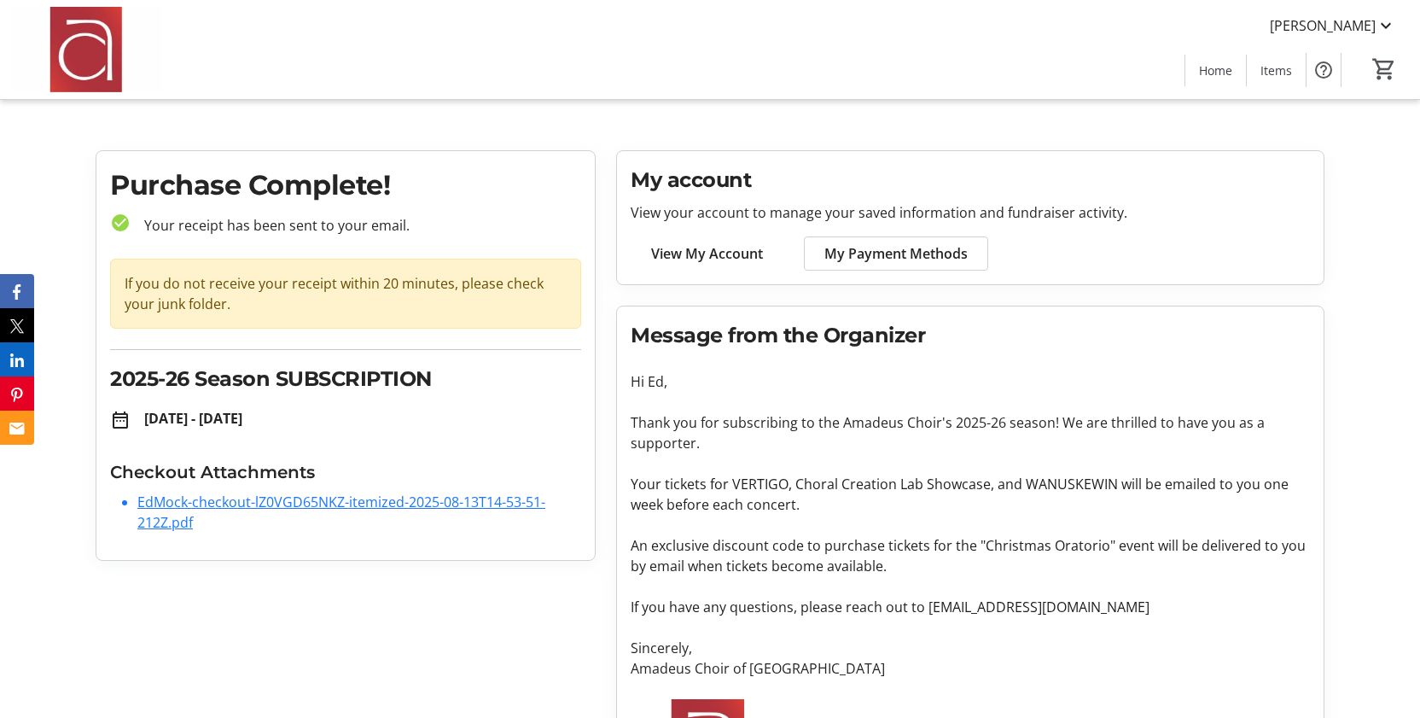
scroll to position [0, 0]
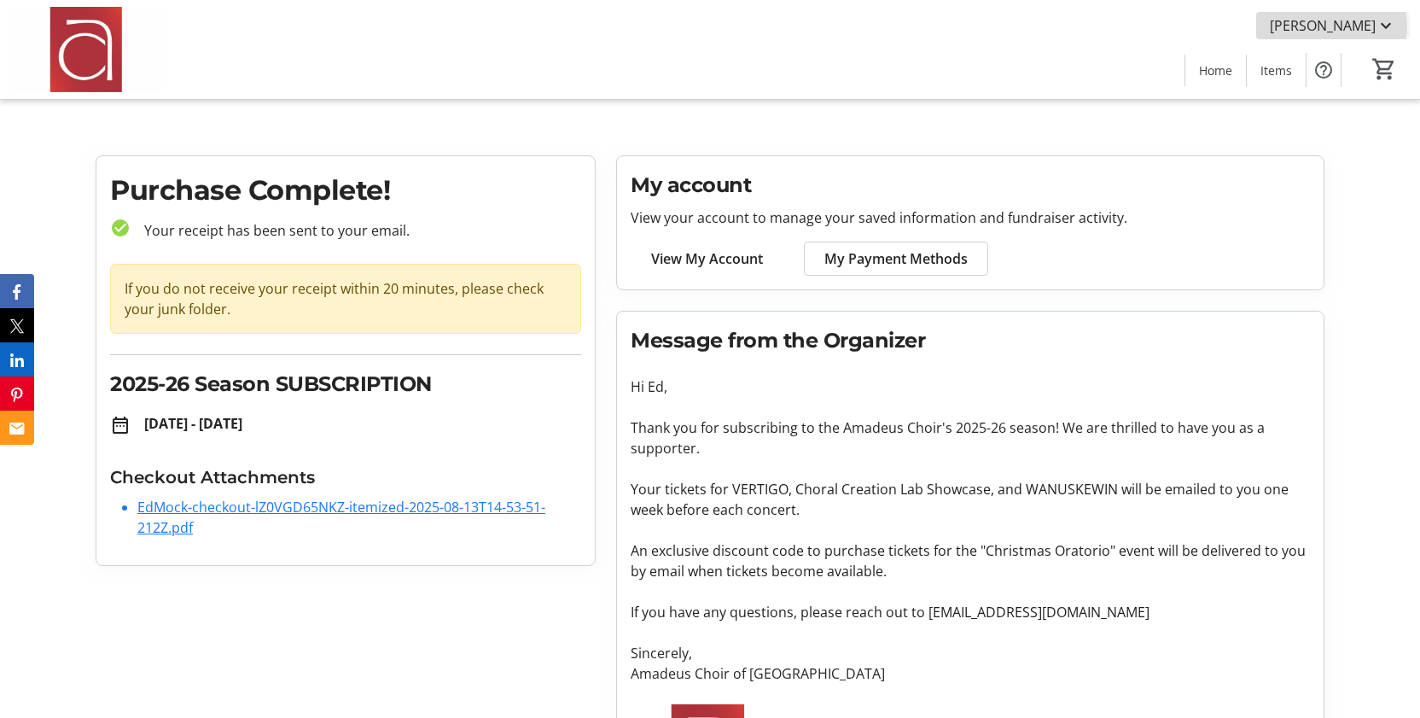
click at [1383, 26] on mat-icon at bounding box center [1385, 25] width 20 height 20
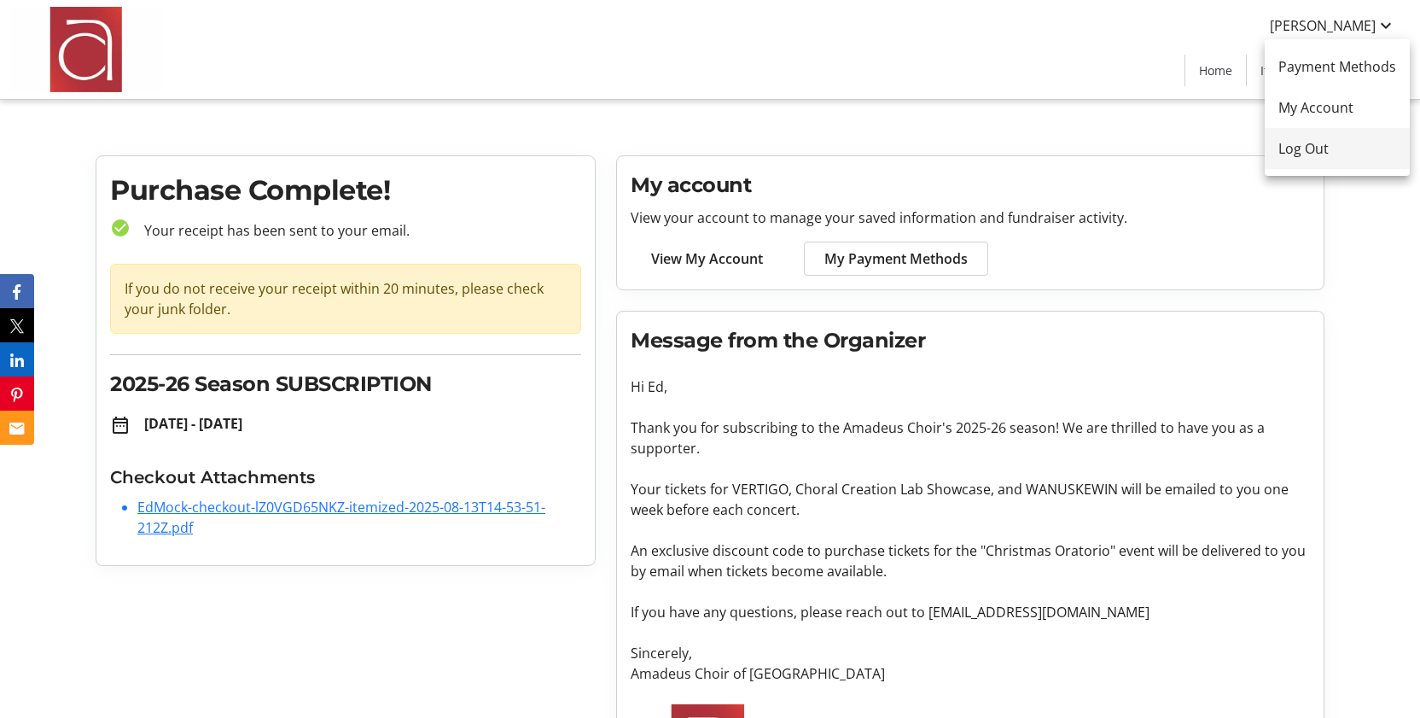
click at [1306, 149] on span "Log Out" at bounding box center [1337, 148] width 118 height 20
